Goal: Find specific page/section: Find specific page/section

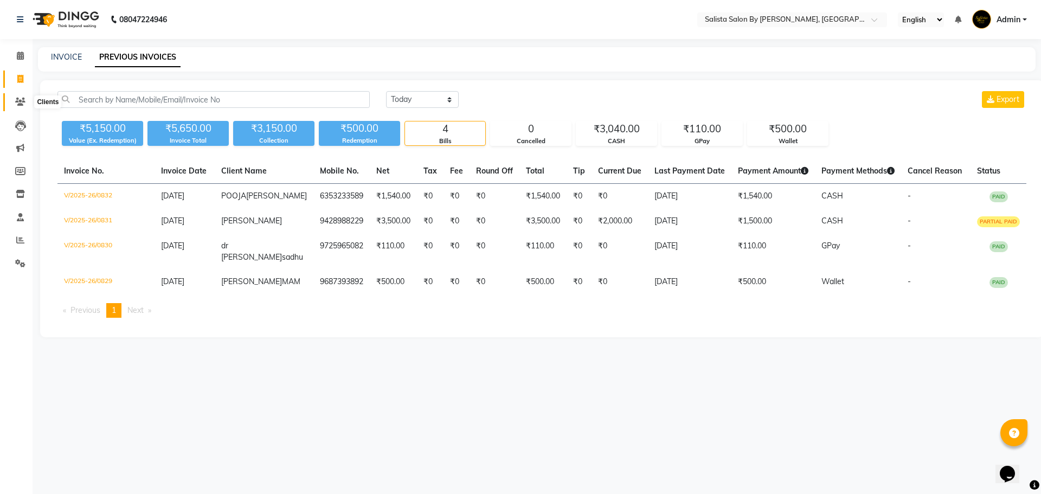
click at [22, 100] on icon at bounding box center [20, 102] width 10 height 8
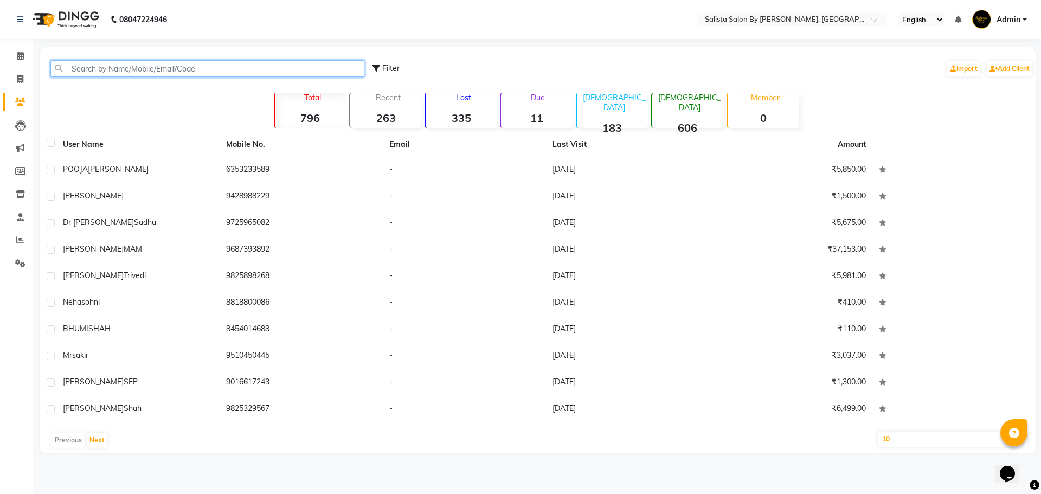
click at [101, 63] on input "text" at bounding box center [207, 68] width 314 height 17
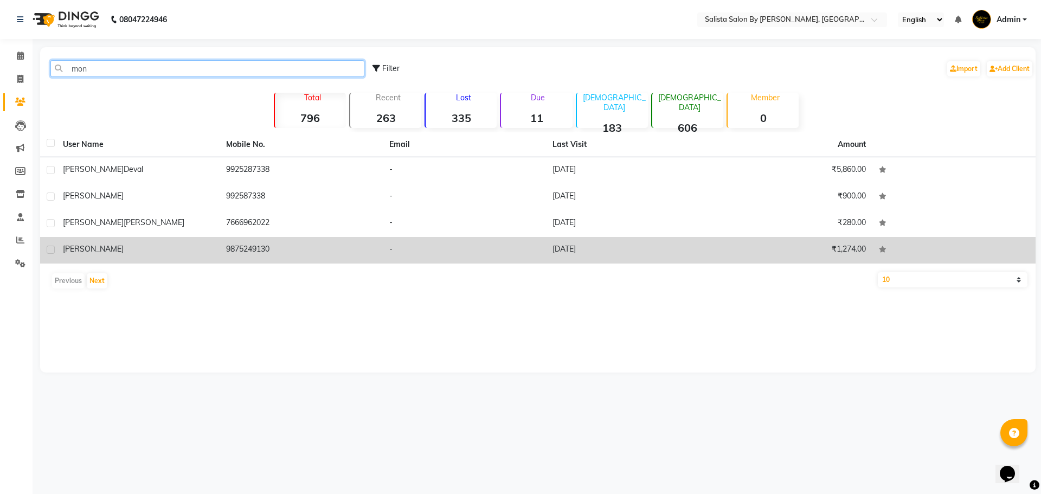
type input "mon"
click at [245, 262] on td "9875249130" at bounding box center [301, 250] width 163 height 27
